Goal: Task Accomplishment & Management: Manage account settings

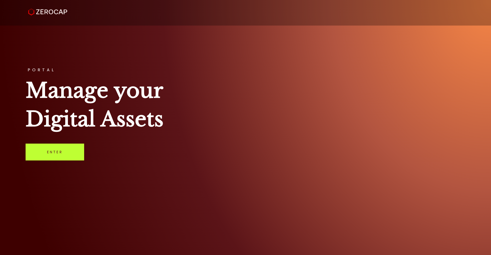
click at [59, 153] on link "Enter" at bounding box center [55, 152] width 59 height 17
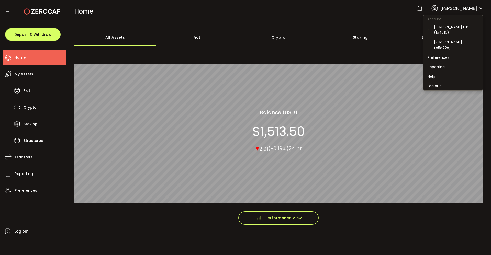
click at [480, 9] on icon at bounding box center [481, 8] width 4 height 4
click at [449, 41] on div "[PERSON_NAME] (e5d72c)" at bounding box center [456, 44] width 45 height 11
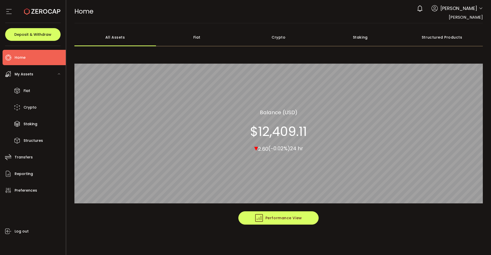
click at [279, 215] on span "Performance View" at bounding box center [278, 218] width 47 height 8
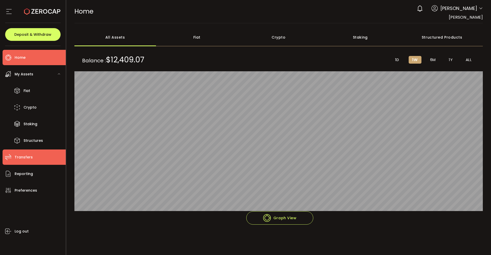
click at [23, 155] on span "Transfers" at bounding box center [24, 157] width 18 height 7
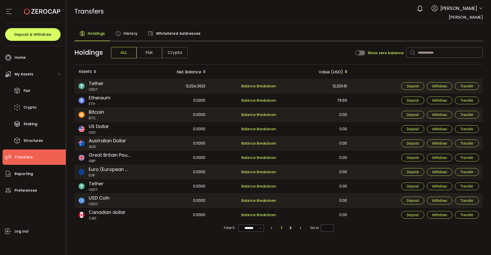
click at [256, 53] on div "Holdings ALL Fiat Crypto Show zero balance" at bounding box center [278, 53] width 409 height 24
click at [81, 86] on img at bounding box center [82, 86] width 6 height 6
click at [20, 191] on span "Preferences" at bounding box center [26, 190] width 23 height 7
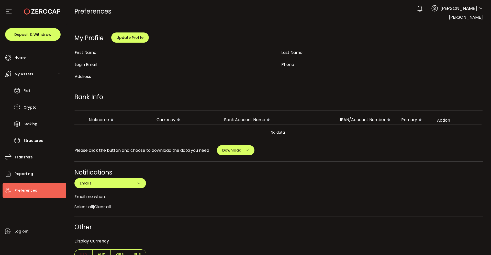
click at [20, 191] on span "Preferences" at bounding box center [26, 190] width 23 height 7
